Goal: Navigation & Orientation: Go to known website

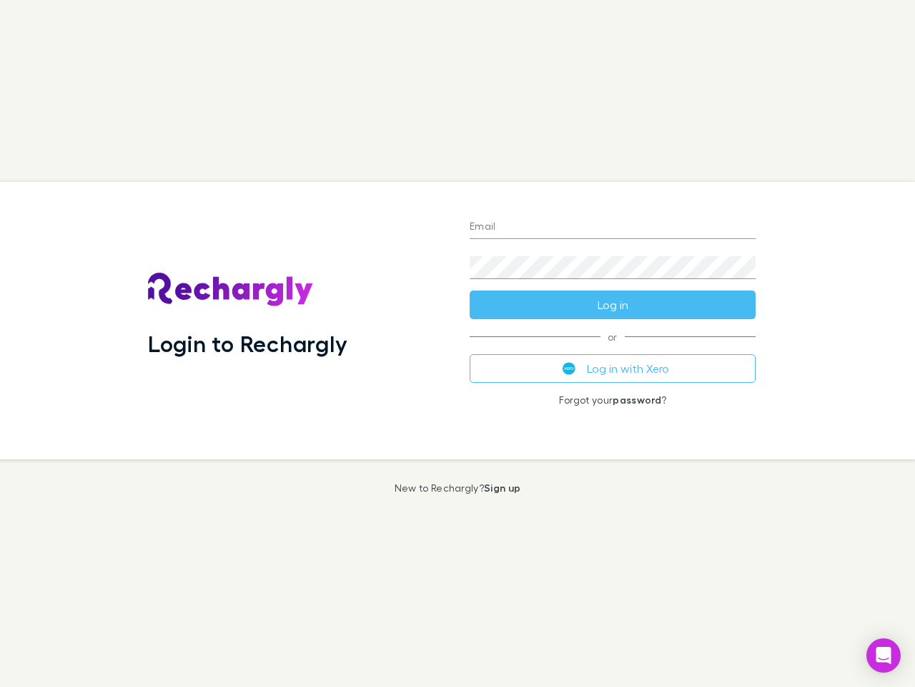
click at [458, 343] on div "Login to Rechargly" at bounding box center [298, 320] width 322 height 277
click at [613, 227] on input "Email" at bounding box center [613, 227] width 286 height 23
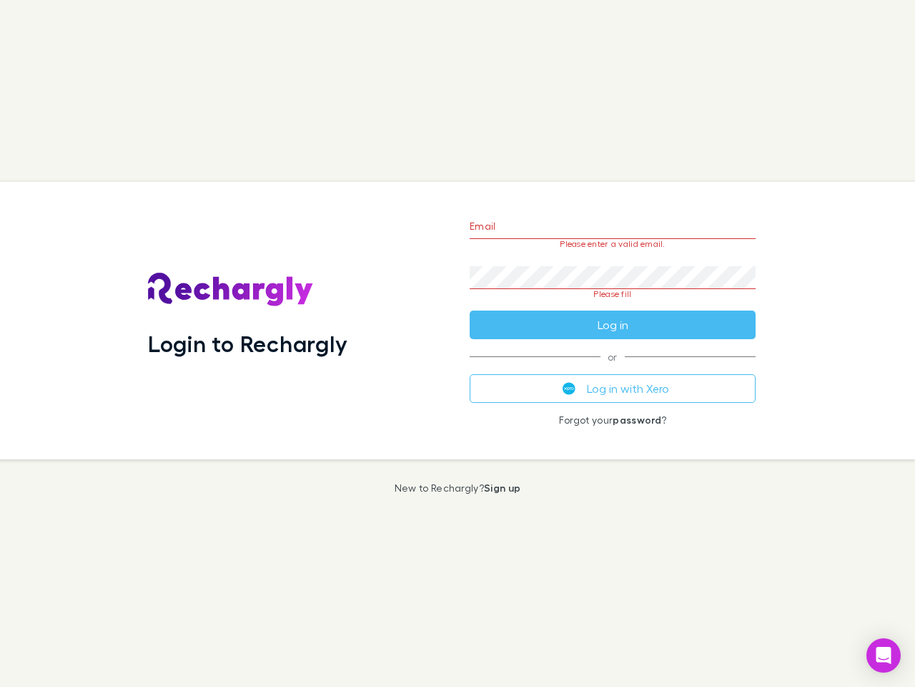
click at [613, 305] on form "Email Please enter a valid email. Password Please fill Log in" at bounding box center [613, 272] width 286 height 134
click at [613, 368] on div "Email Please enter a valid email. Password Please fill Log in or Log in with Xe…" at bounding box center [612, 320] width 309 height 277
click at [884, 655] on icon "Open Intercom Messenger" at bounding box center [884, 654] width 15 height 17
